Goal: Task Accomplishment & Management: Use online tool/utility

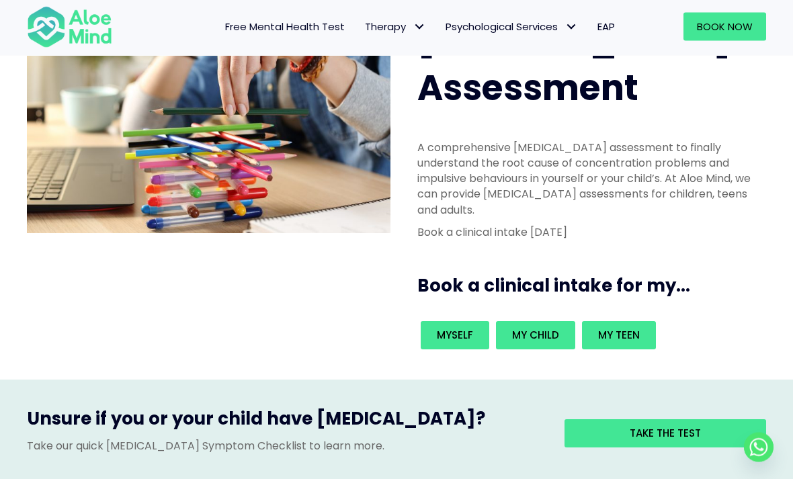
scroll to position [87, 0]
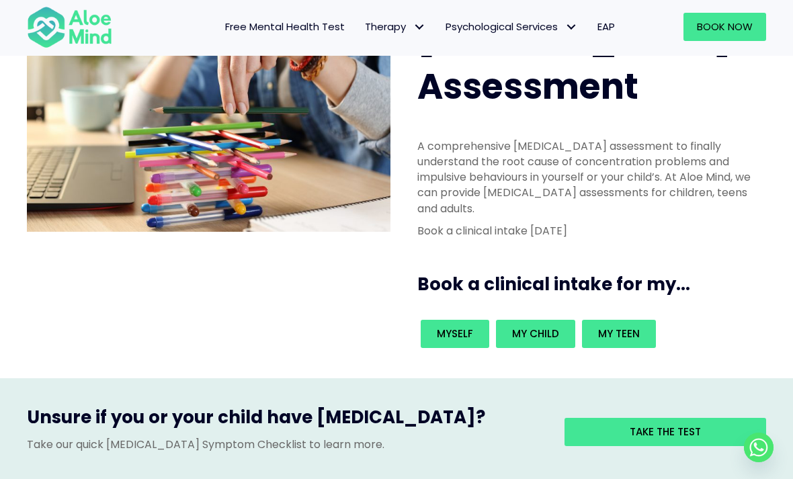
click at [661, 425] on span "Take the test" at bounding box center [665, 432] width 71 height 14
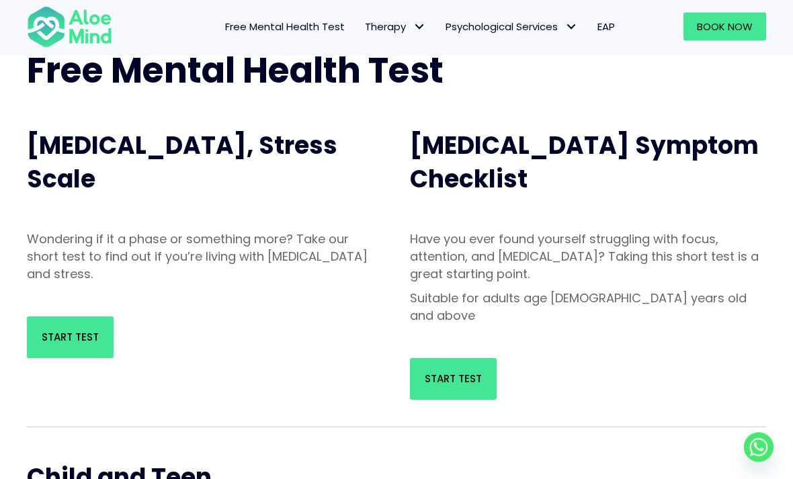
scroll to position [95, 0]
click at [442, 372] on span "Start Test" at bounding box center [453, 379] width 57 height 14
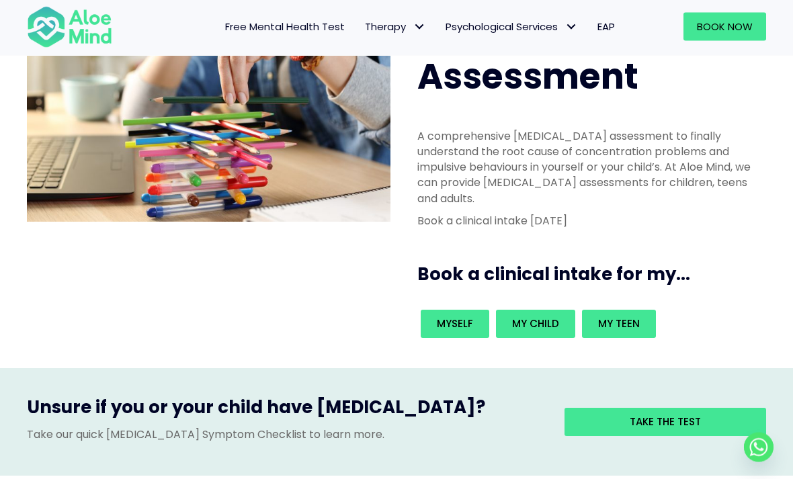
scroll to position [97, 0]
click at [625, 408] on link "Take the test" at bounding box center [666, 422] width 202 height 28
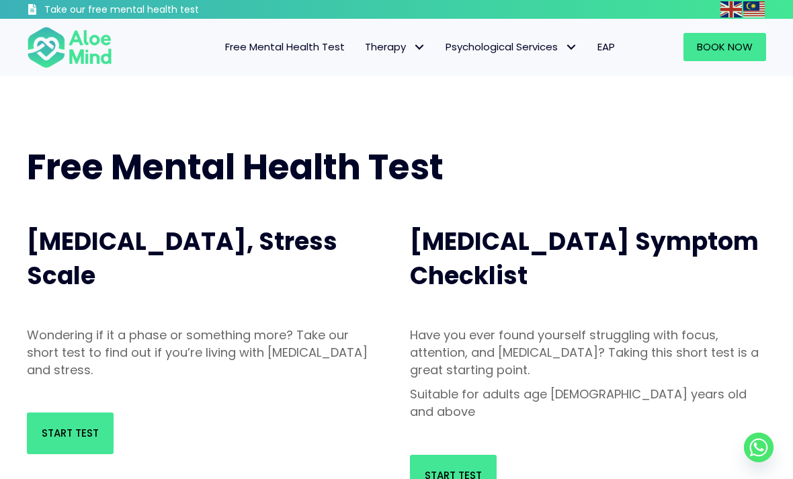
click at [74, 432] on span "Start Test" at bounding box center [70, 433] width 57 height 14
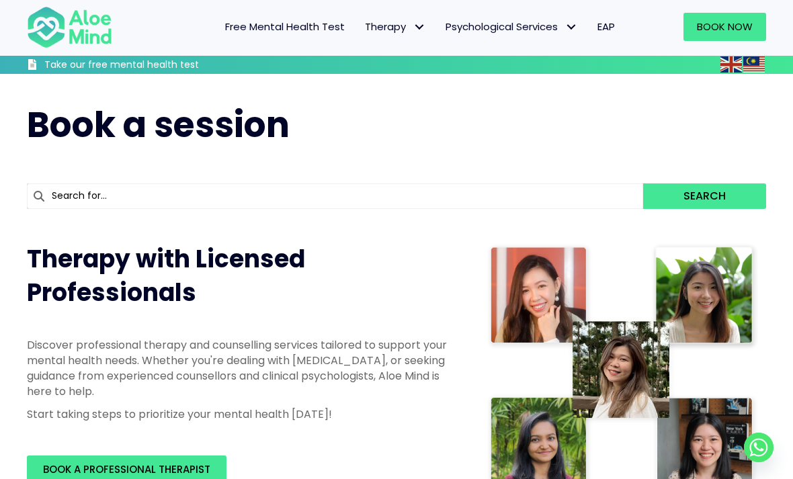
scroll to position [86, 0]
